Goal: Communication & Community: Answer question/provide support

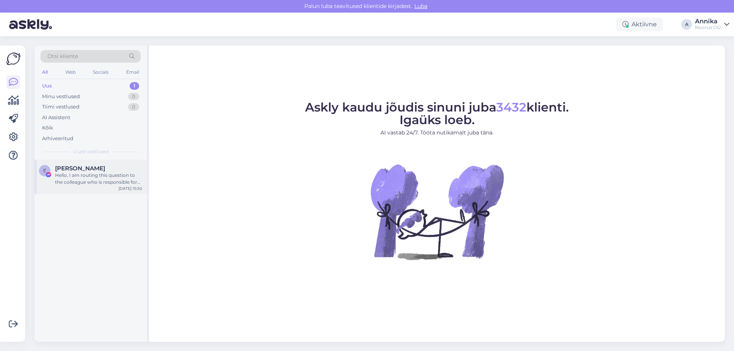
click at [107, 169] on div "Elen Kirjuškin" at bounding box center [98, 168] width 87 height 7
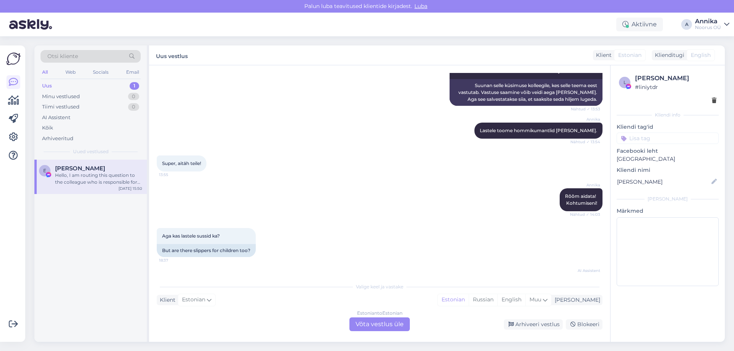
scroll to position [415, 0]
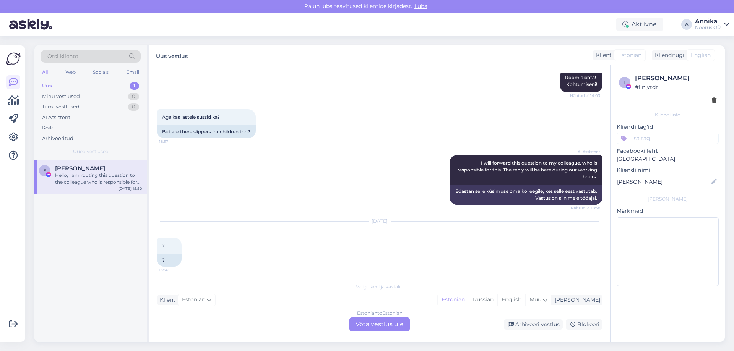
click at [382, 335] on div "Vestlus algas Sep 18 2025 Tere Küsimus, kas peretoas on ka hommikumantlid, suss…" at bounding box center [379, 203] width 461 height 277
click at [377, 329] on div "Estonian to Estonian Võta vestlus üle" at bounding box center [379, 325] width 60 height 14
click at [383, 326] on div "Estonian to Estonian Võta vestlus üle" at bounding box center [379, 325] width 60 height 14
click at [363, 319] on div "Estonian to Estonian Võta vestlus üle" at bounding box center [379, 325] width 60 height 14
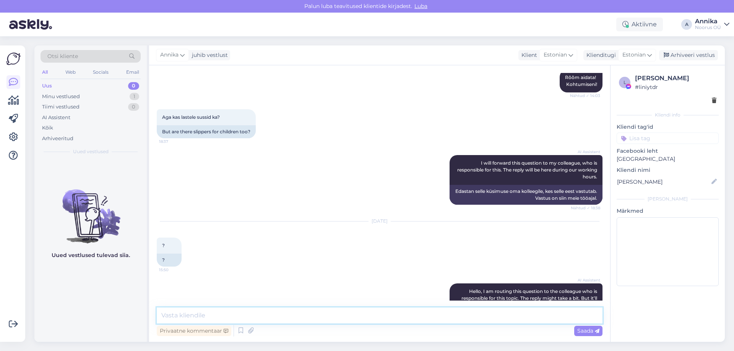
click at [372, 316] on textarea at bounding box center [380, 316] width 446 height 16
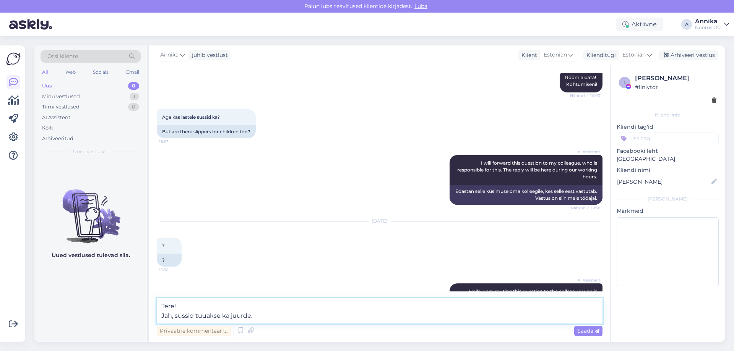
type textarea "Tere! Jah, sussid tuuakse ka juurde."
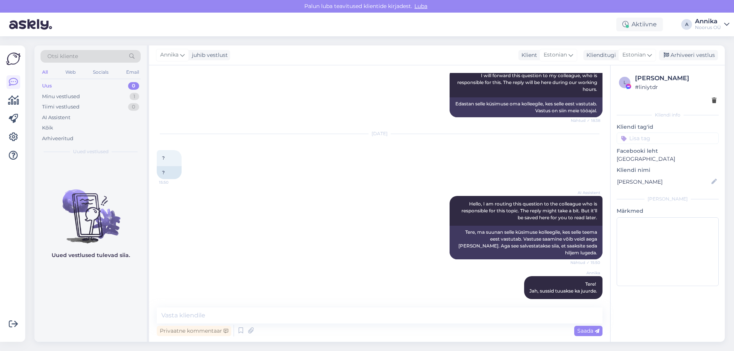
click at [366, 169] on div "Sep 19 2025 ? 15:50 ?" at bounding box center [380, 157] width 446 height 62
click at [684, 53] on div "Arhiveeri vestlus" at bounding box center [688, 55] width 59 height 10
